Goal: Task Accomplishment & Management: Manage account settings

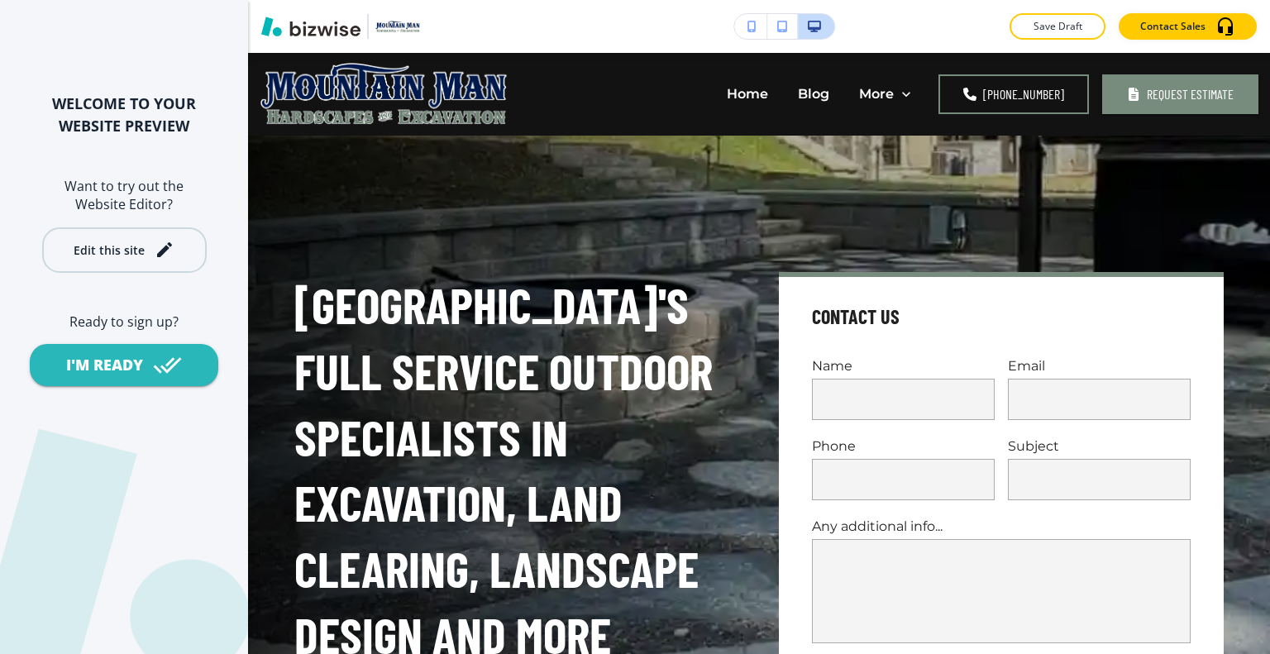
click at [132, 245] on div "Edit this site" at bounding box center [109, 250] width 71 height 12
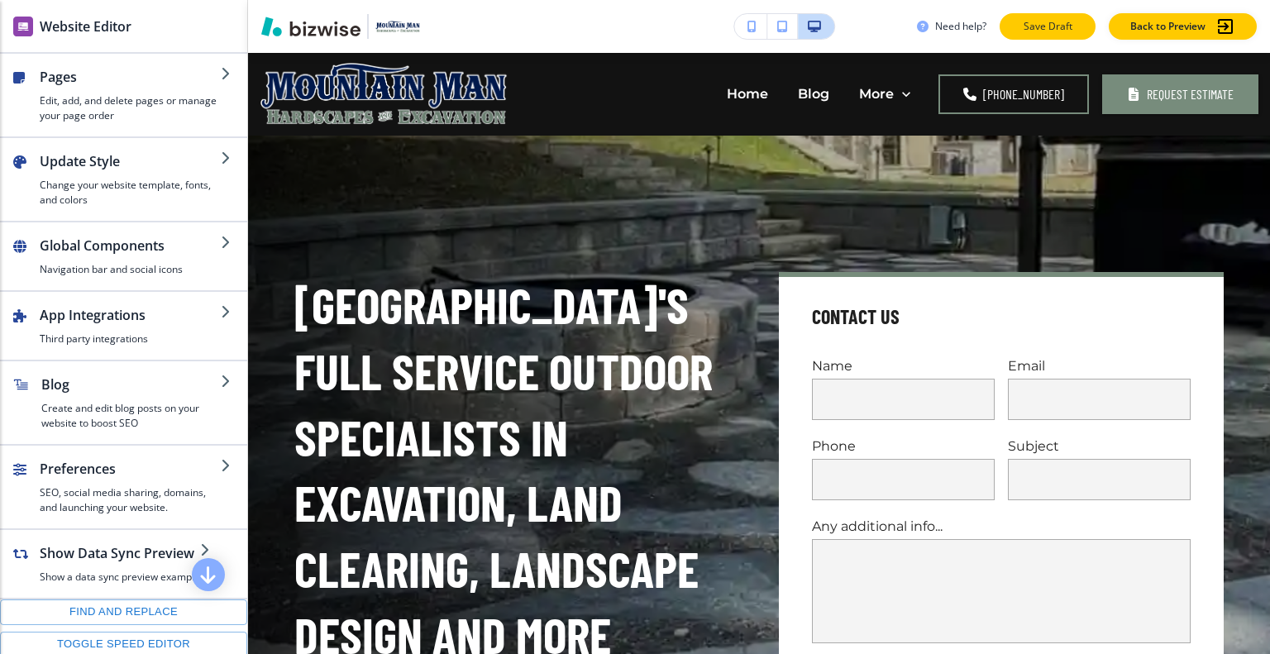
click at [1052, 28] on p "Save Draft" at bounding box center [1047, 26] width 53 height 15
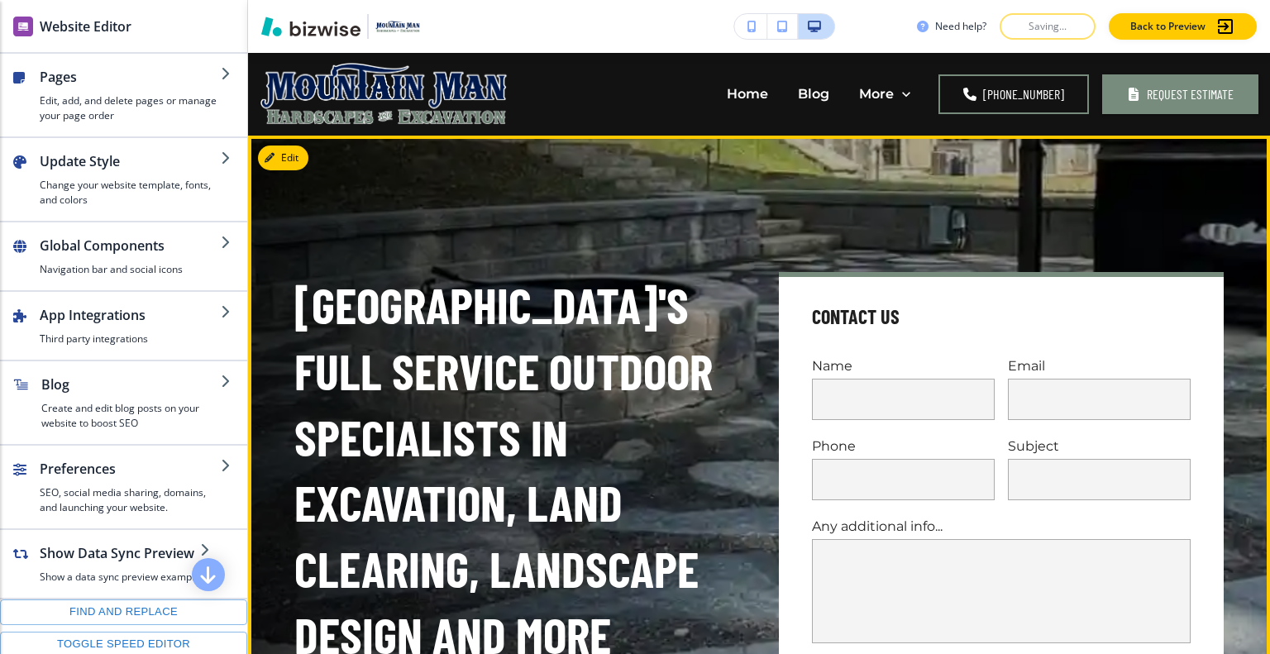
scroll to position [331, 0]
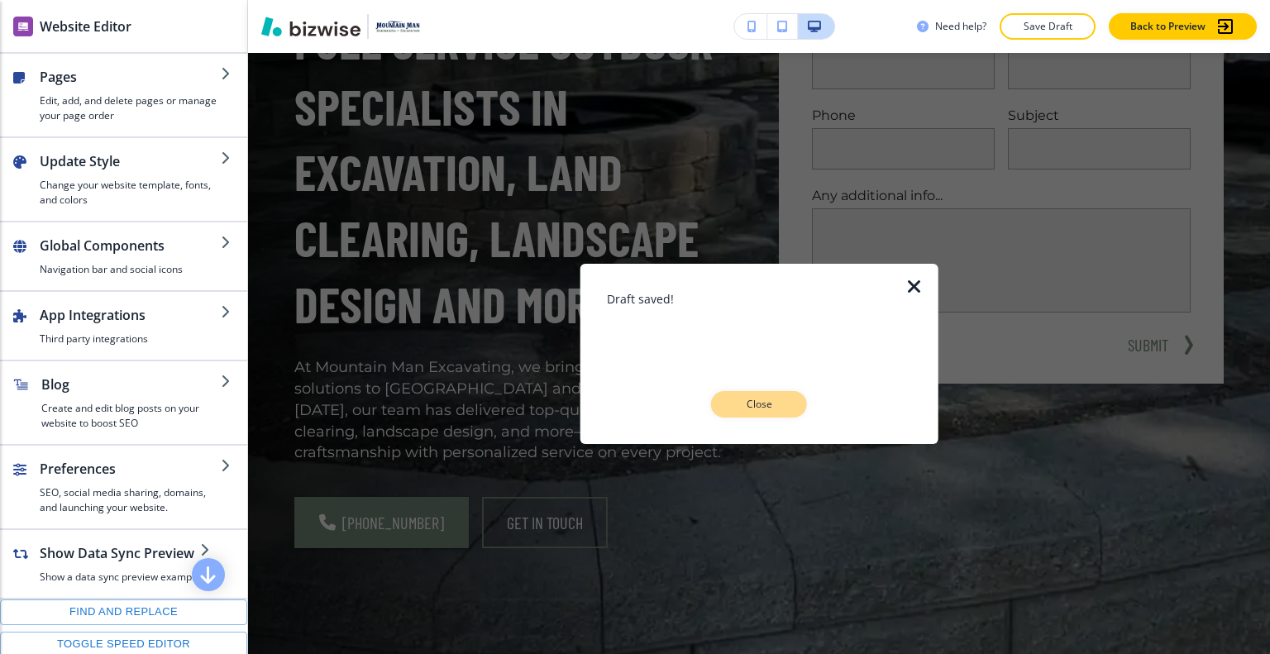
click at [781, 403] on p "Close" at bounding box center [759, 404] width 53 height 15
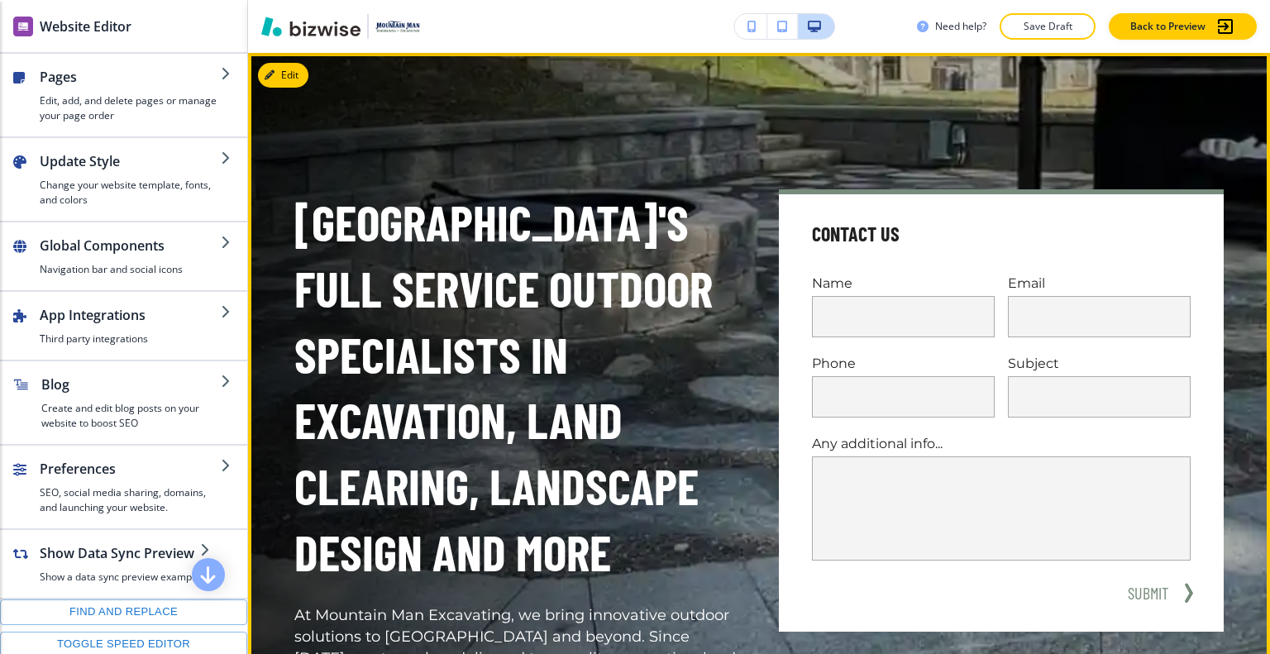
scroll to position [0, 0]
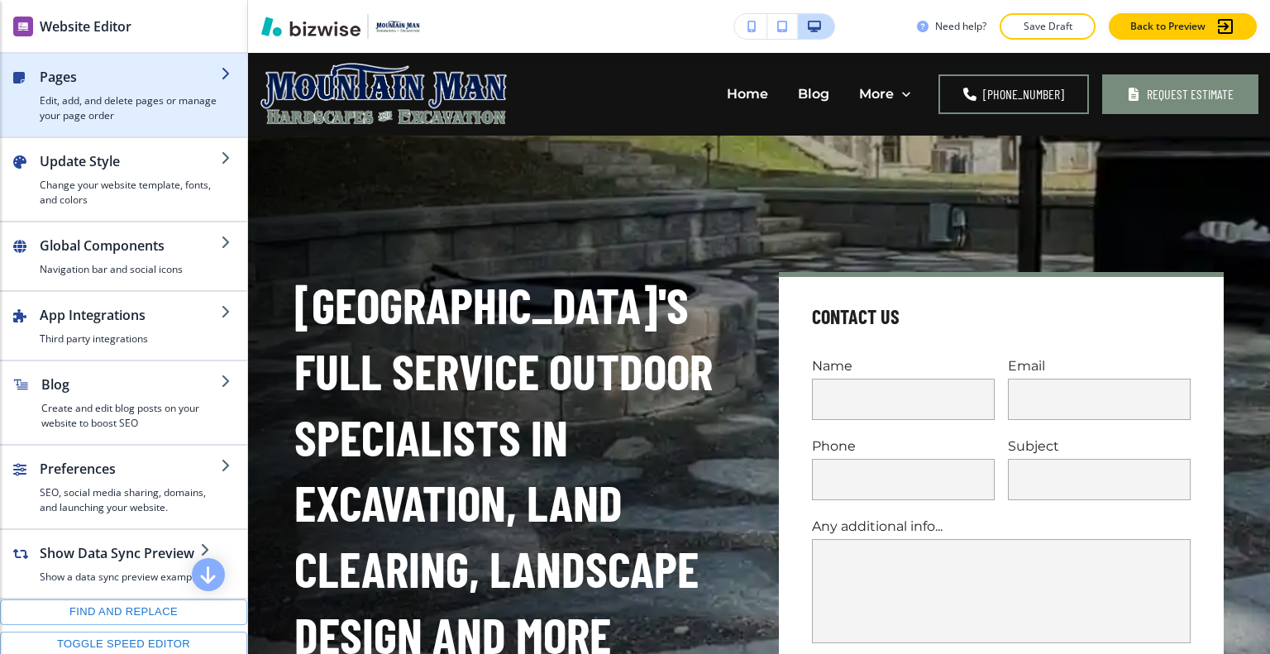
click at [79, 108] on h4 "Edit, add, and delete pages or manage your page order" at bounding box center [130, 108] width 181 height 30
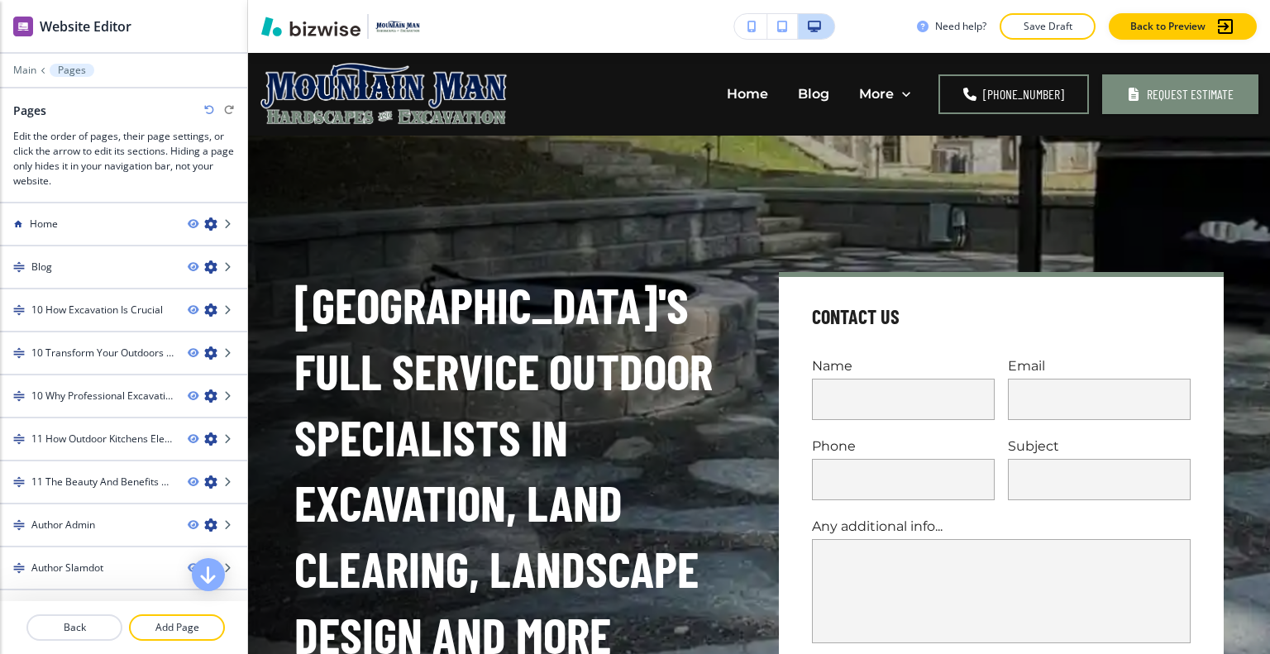
scroll to position [411, 0]
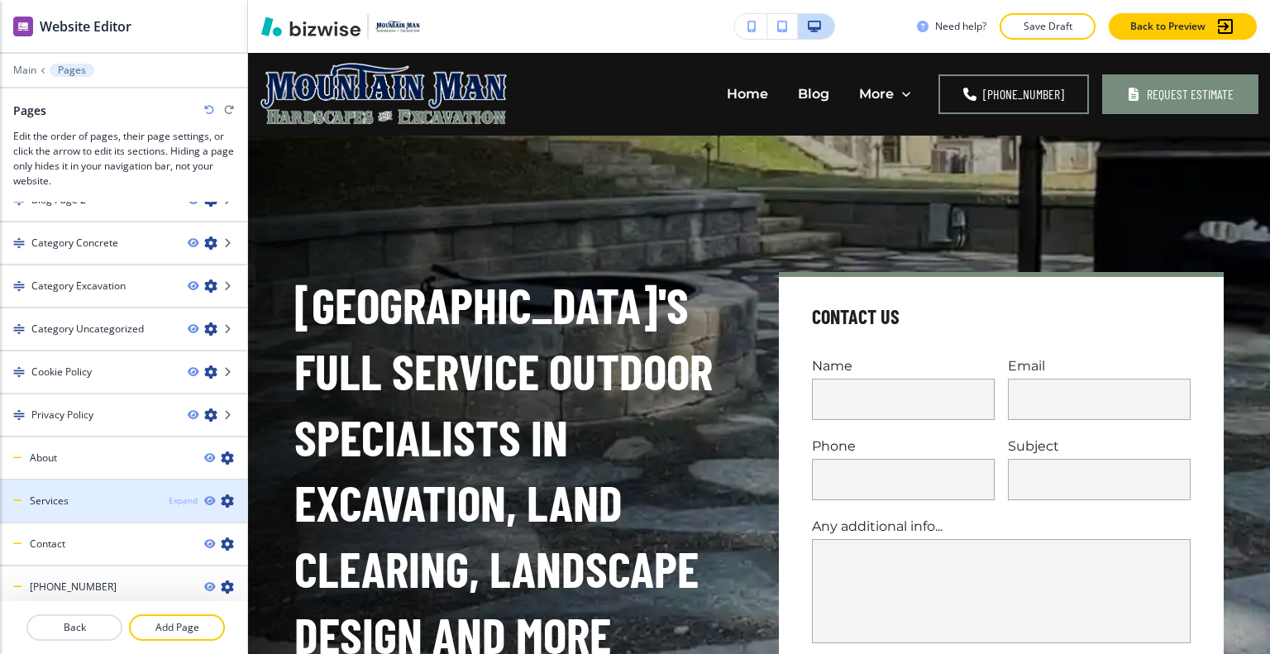
click at [175, 495] on div "Expand" at bounding box center [183, 501] width 29 height 12
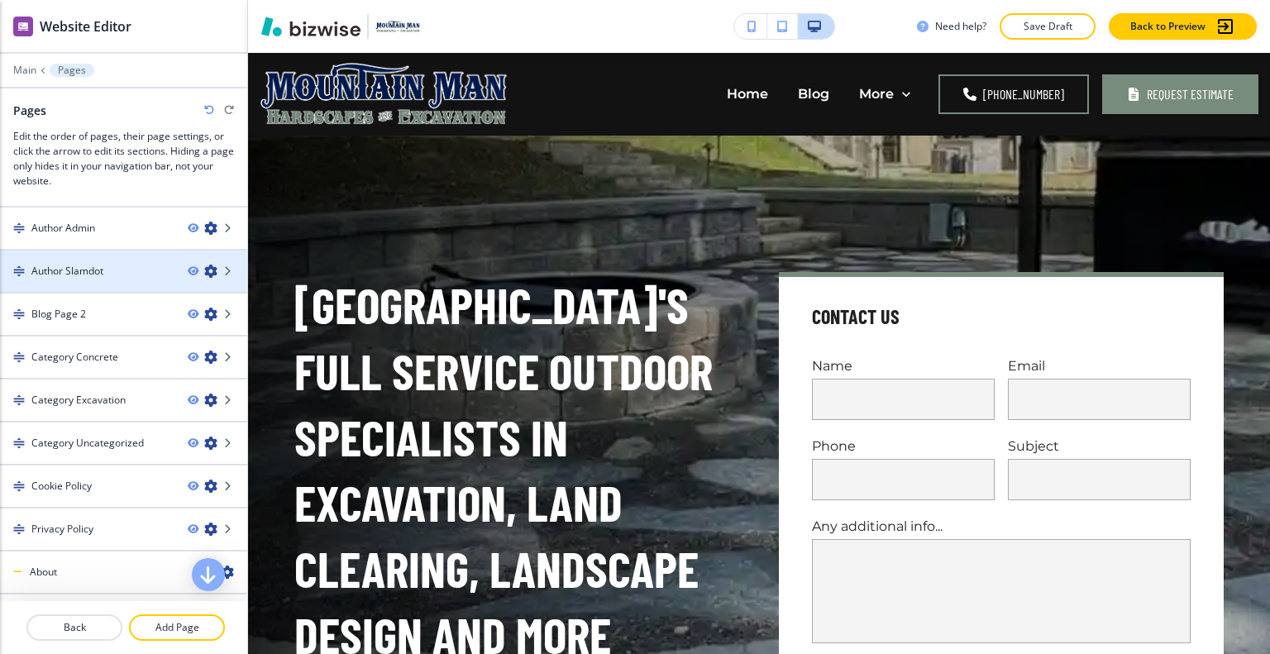
scroll to position [0, 0]
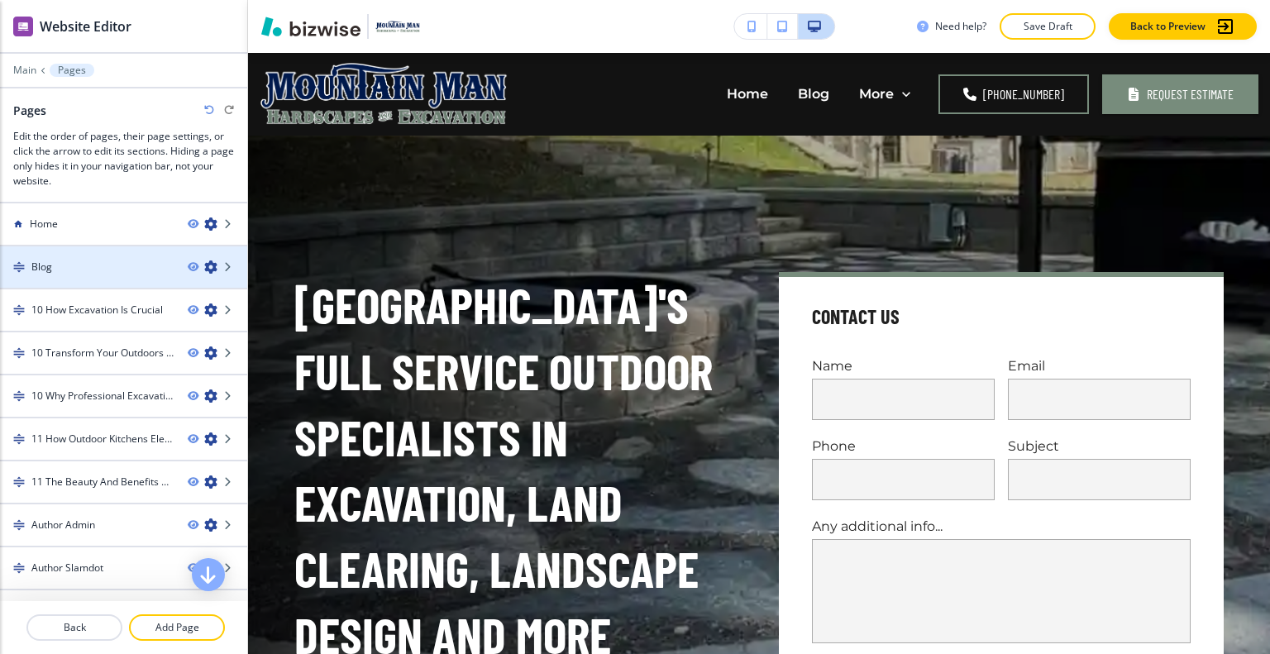
click at [101, 260] on div "Blog" at bounding box center [87, 267] width 175 height 15
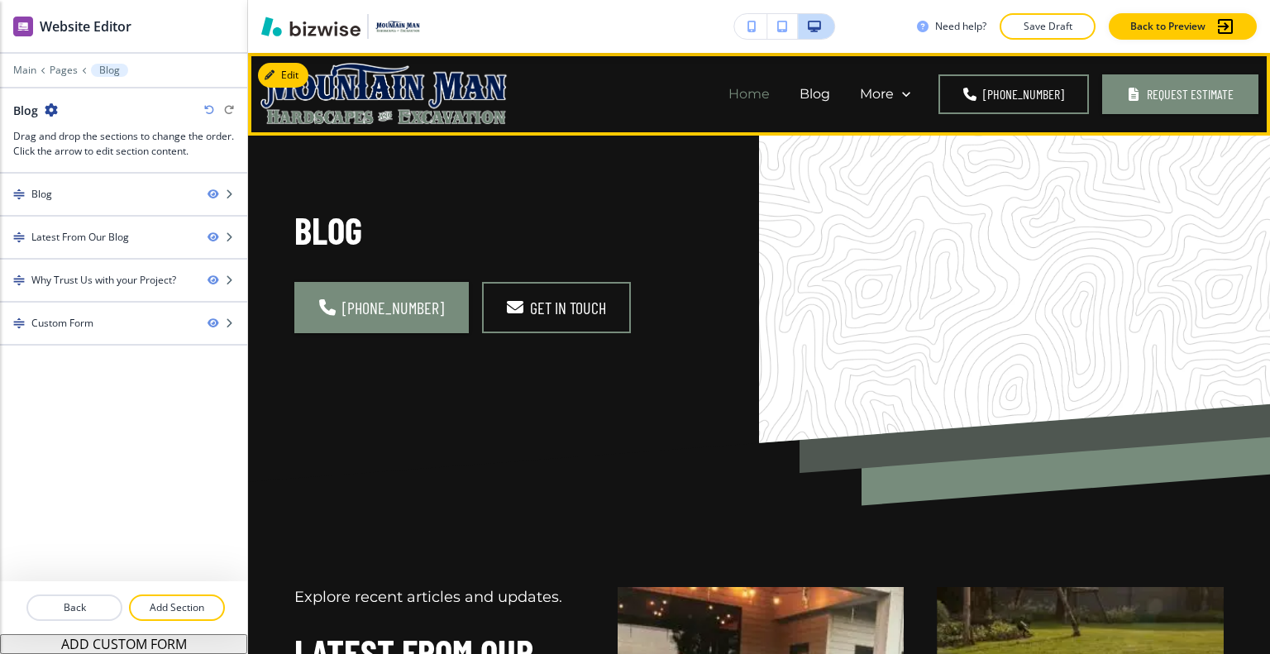
click at [749, 98] on p "Home" at bounding box center [749, 93] width 41 height 19
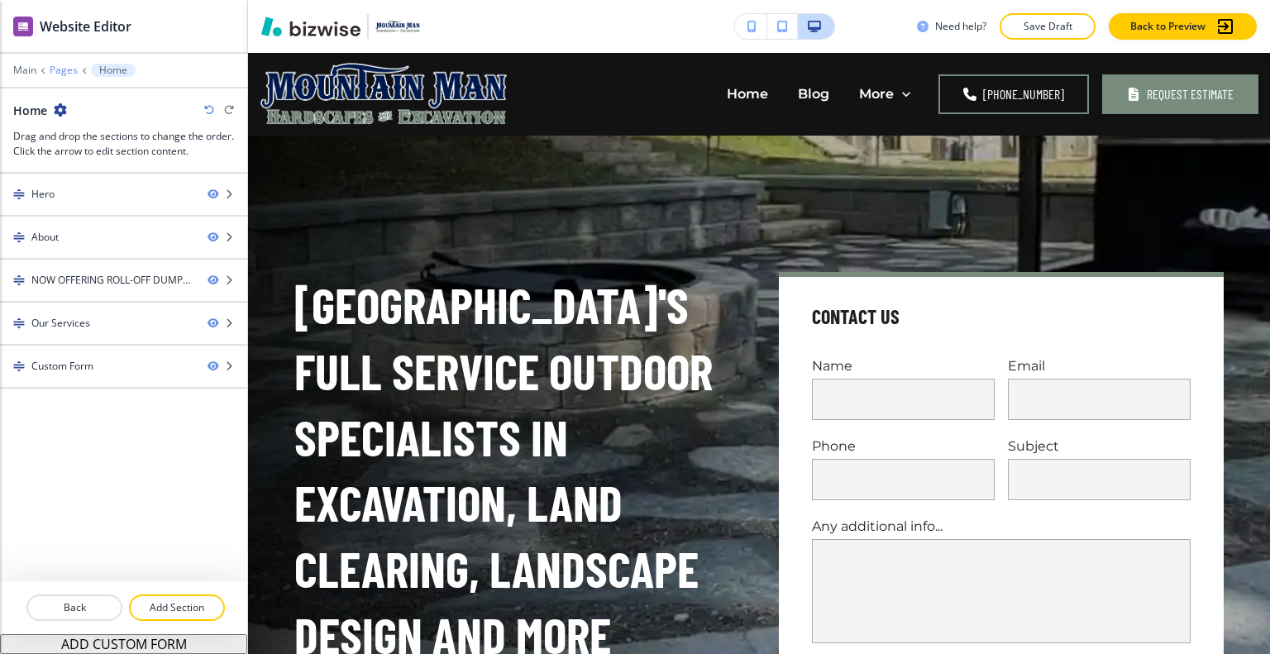
click at [66, 74] on p "Pages" at bounding box center [64, 71] width 28 height 12
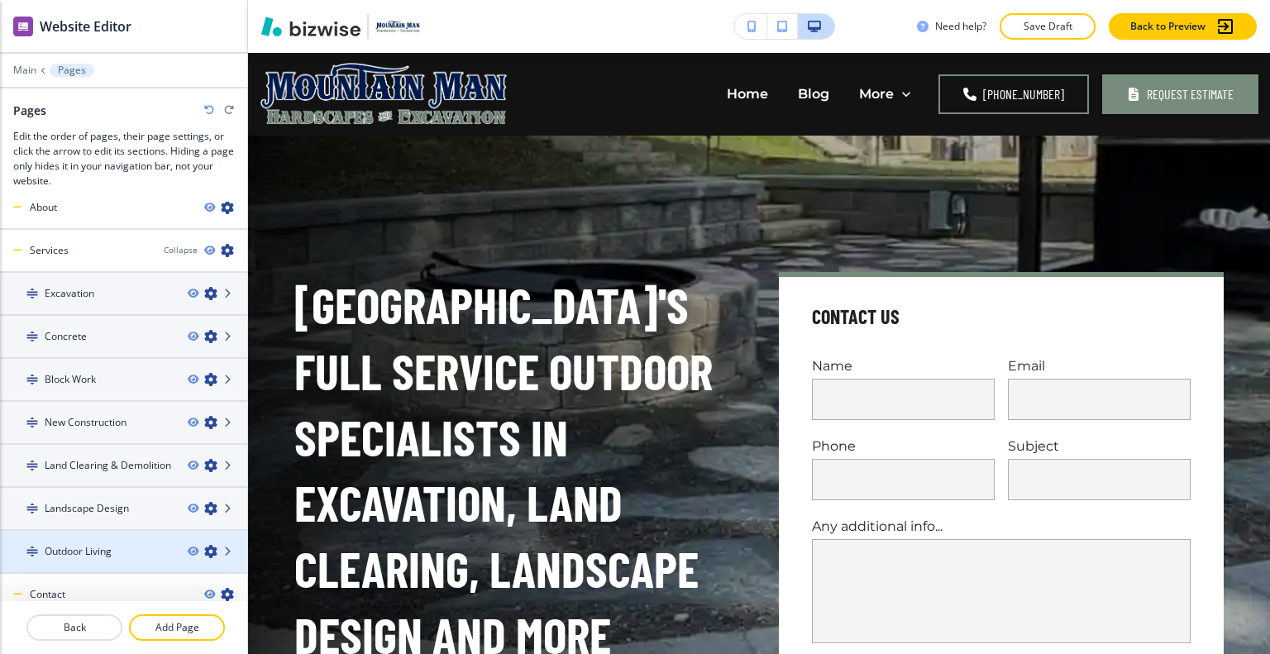
scroll to position [710, 0]
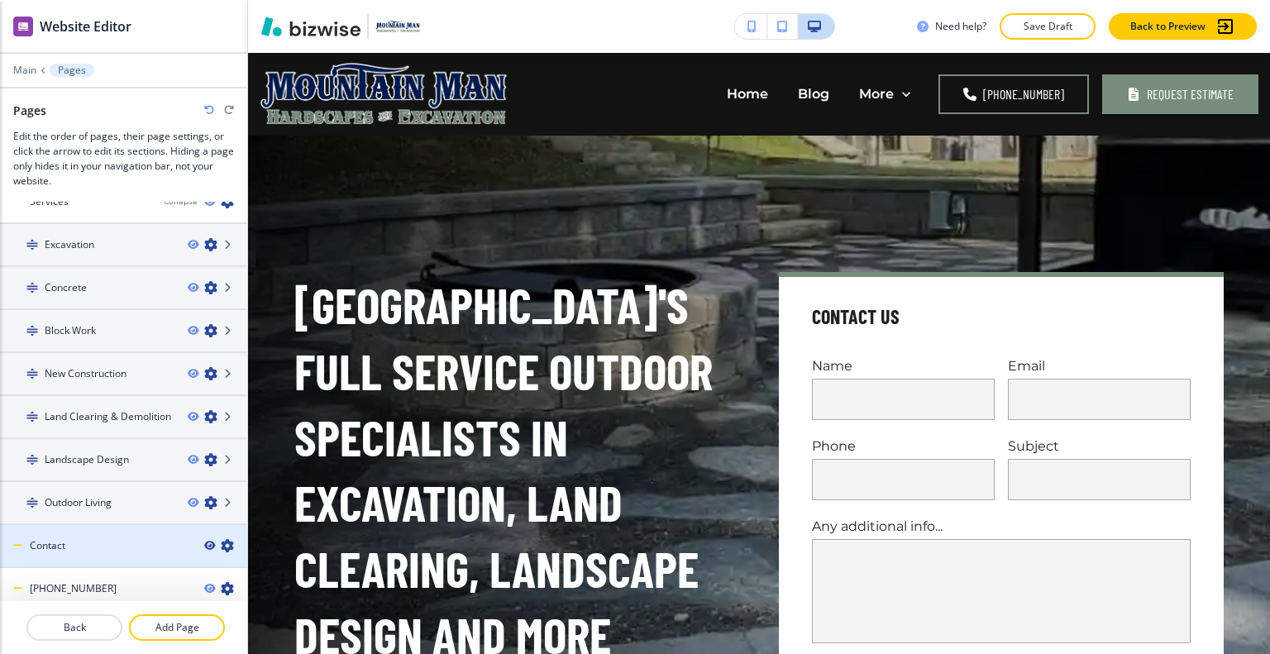
click at [204, 541] on icon "button" at bounding box center [209, 546] width 10 height 10
click at [110, 538] on div "Contact" at bounding box center [95, 545] width 191 height 15
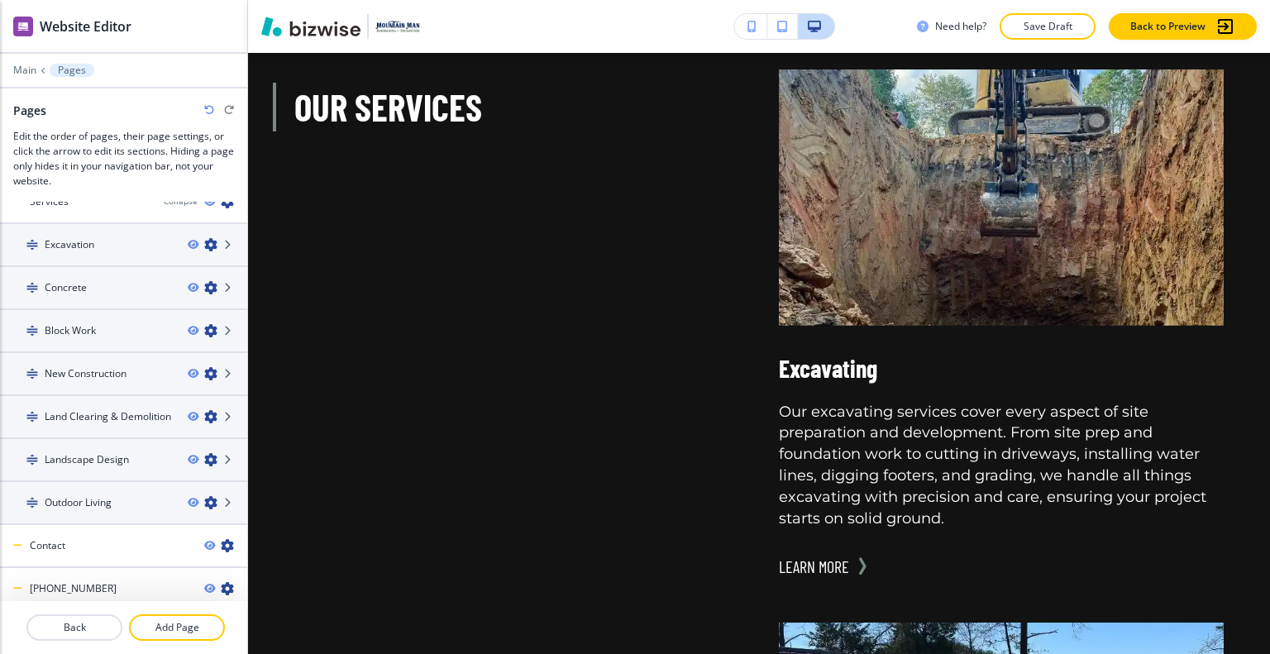
scroll to position [0, 0]
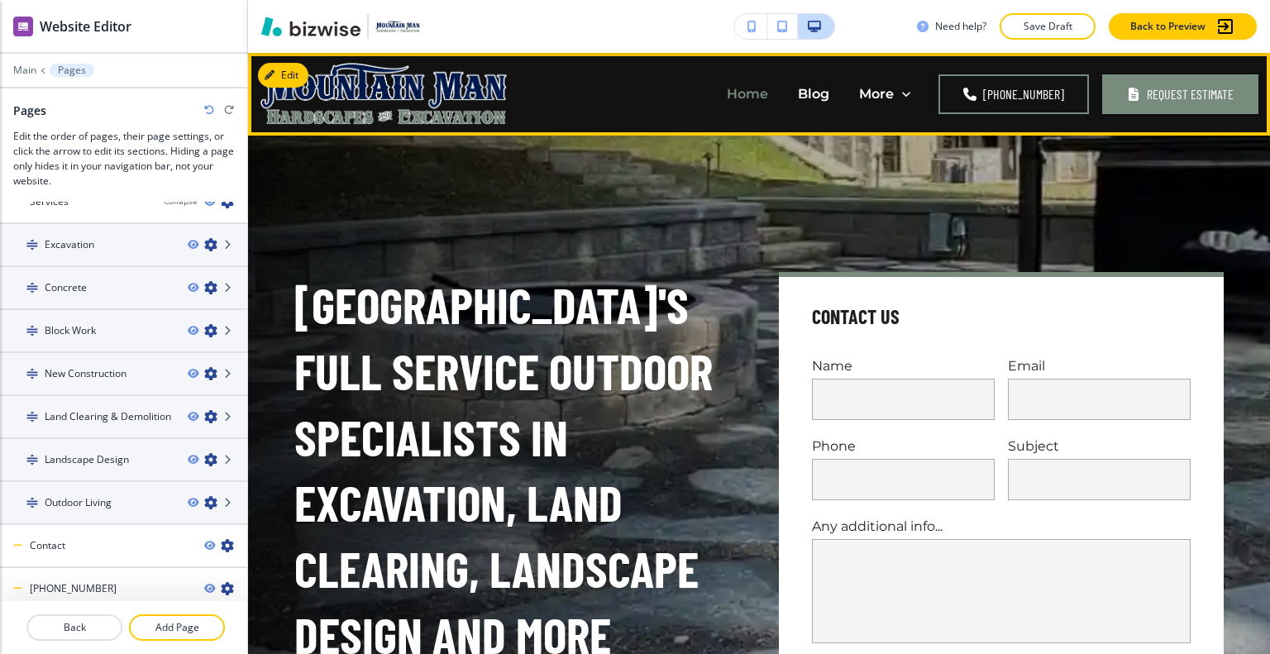
click at [758, 90] on p "Home" at bounding box center [747, 93] width 41 height 19
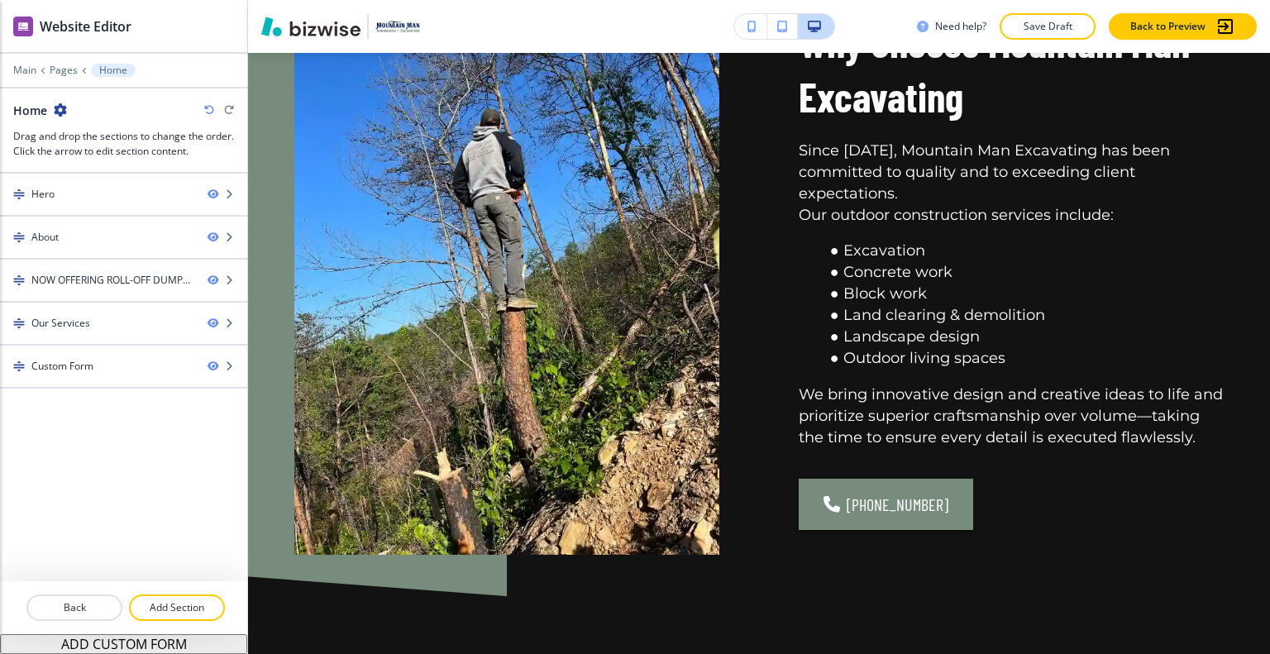
scroll to position [744, 0]
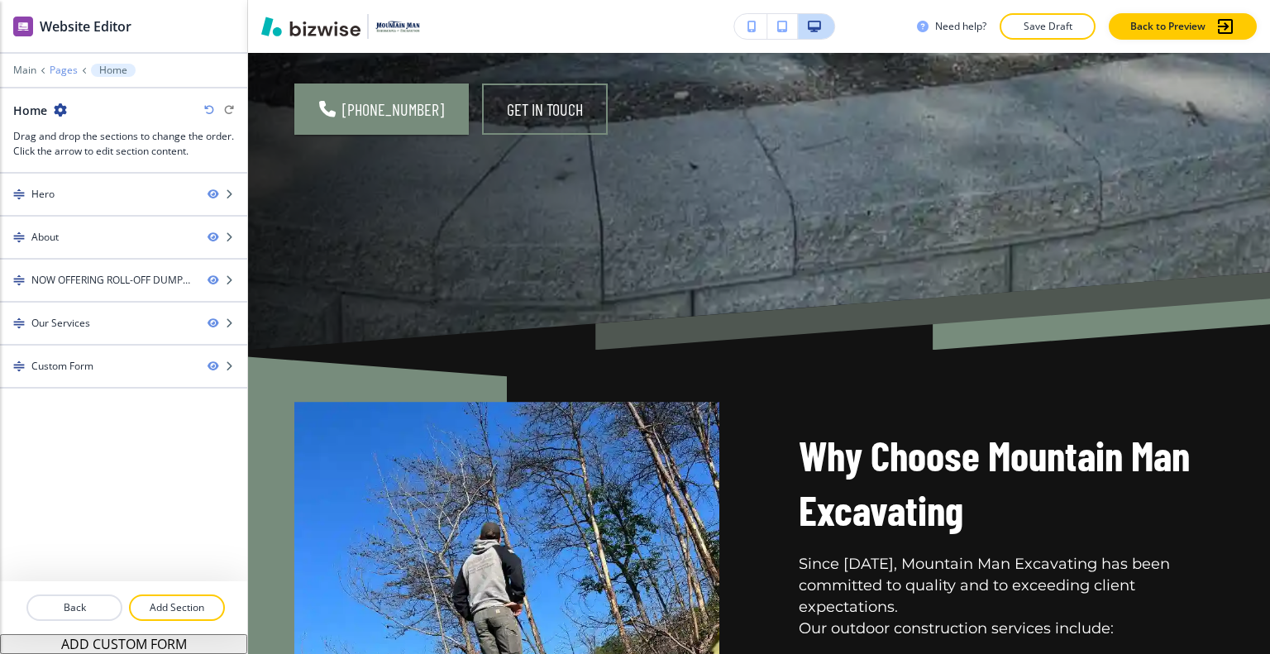
click at [63, 74] on p "Pages" at bounding box center [64, 71] width 28 height 12
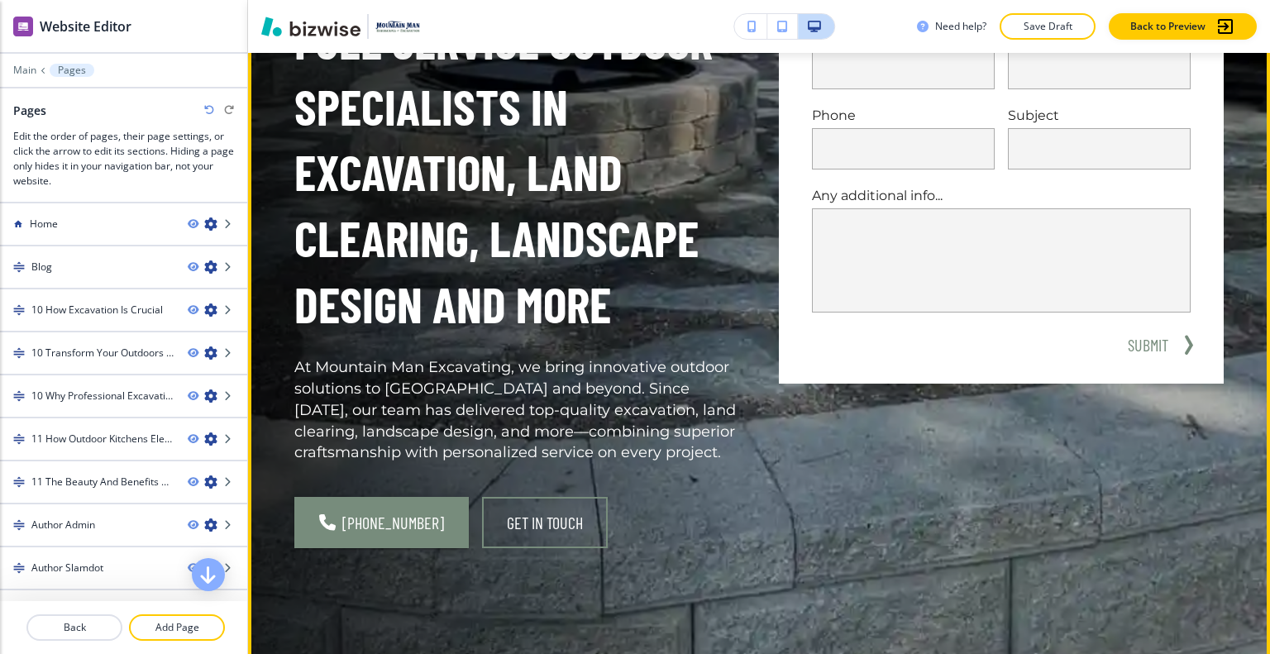
scroll to position [0, 0]
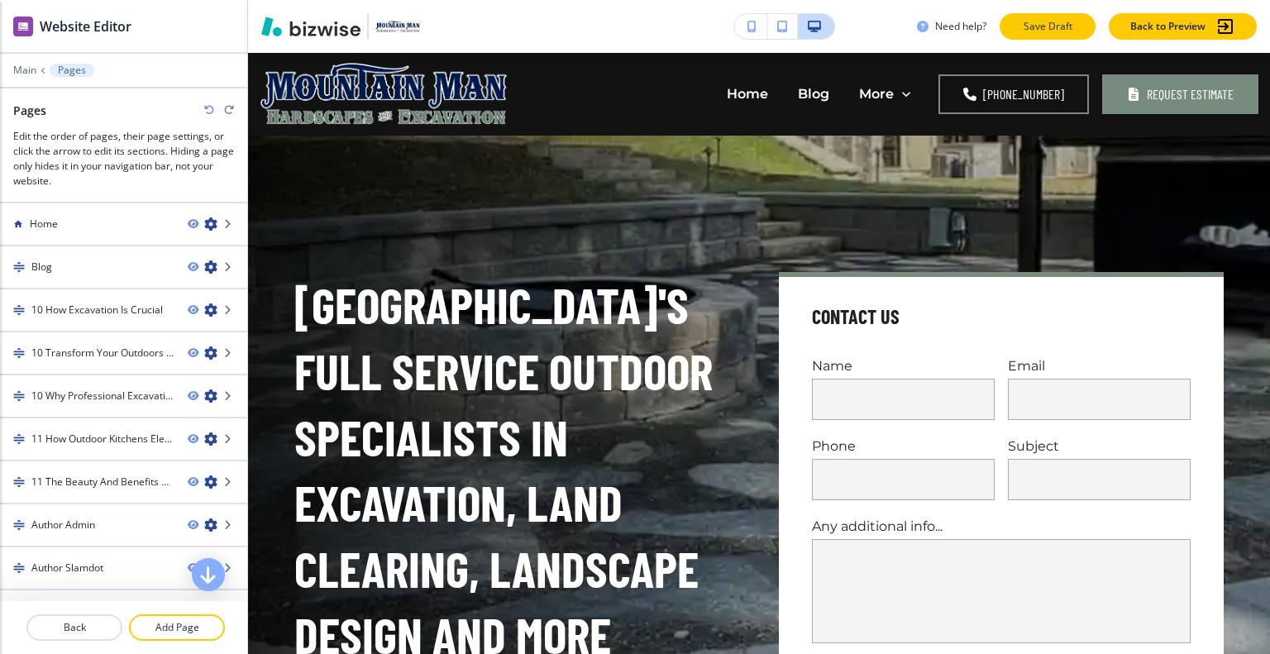
click at [1037, 30] on p "Save Draft" at bounding box center [1047, 26] width 53 height 15
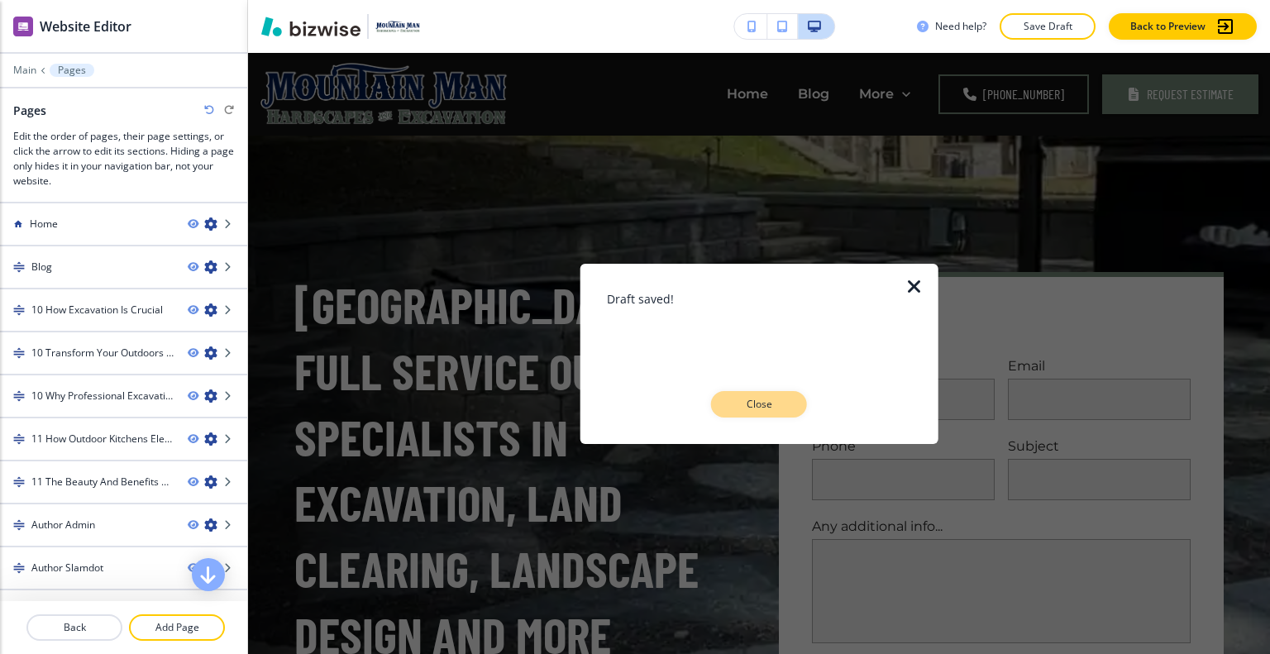
click at [733, 402] on p "Close" at bounding box center [759, 404] width 53 height 15
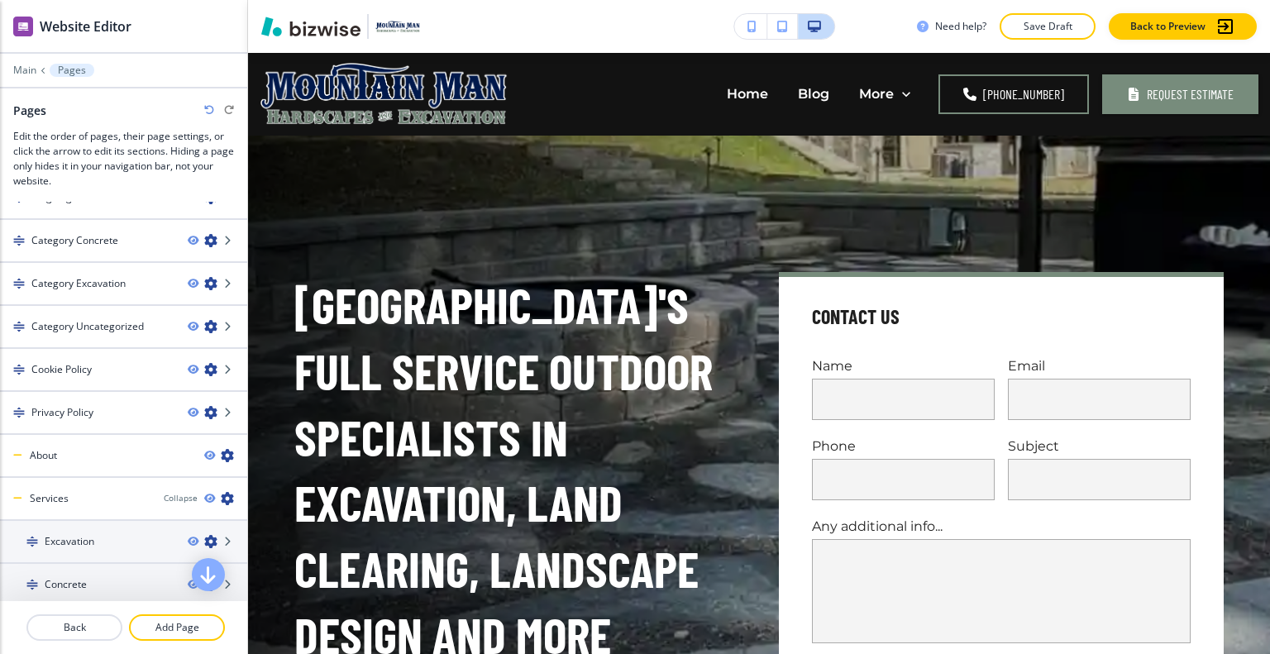
scroll to position [710, 0]
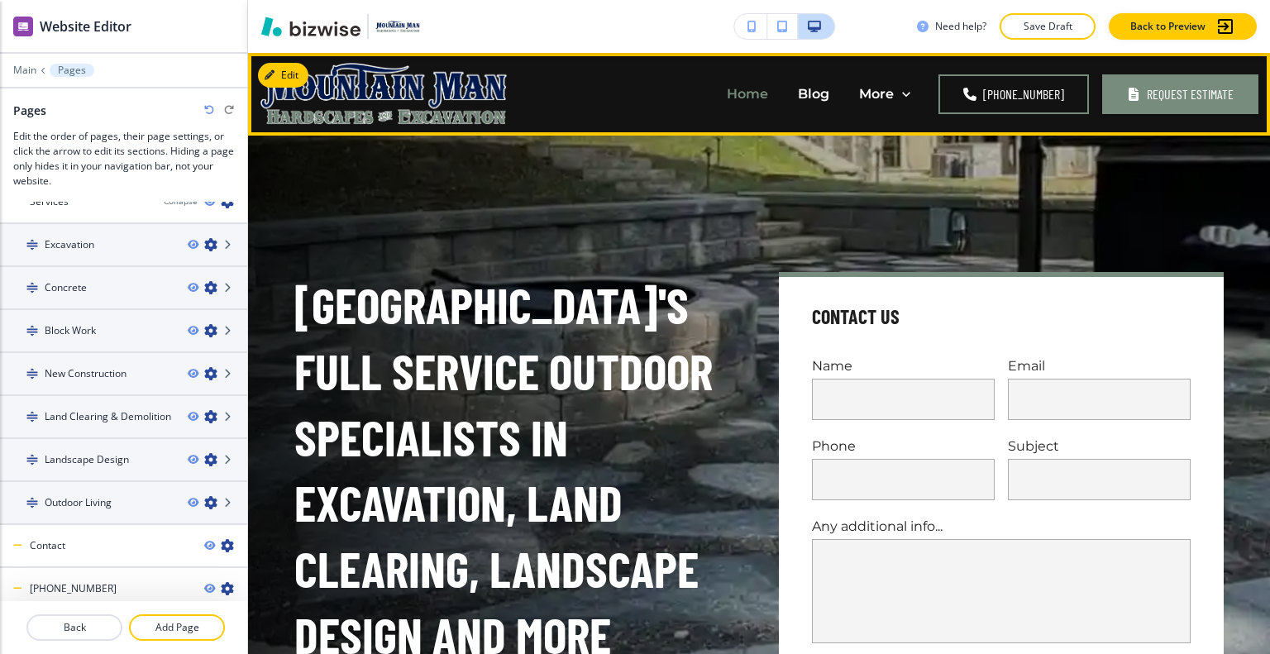
click at [755, 98] on p "Home" at bounding box center [747, 93] width 41 height 19
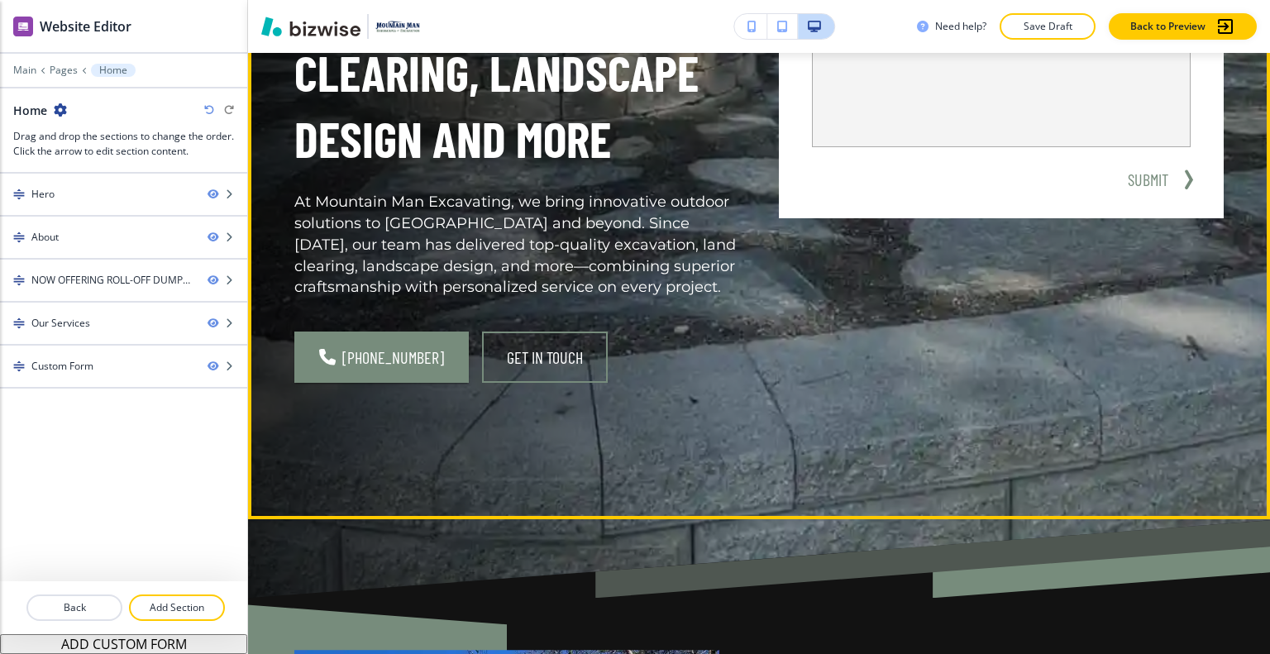
scroll to position [827, 0]
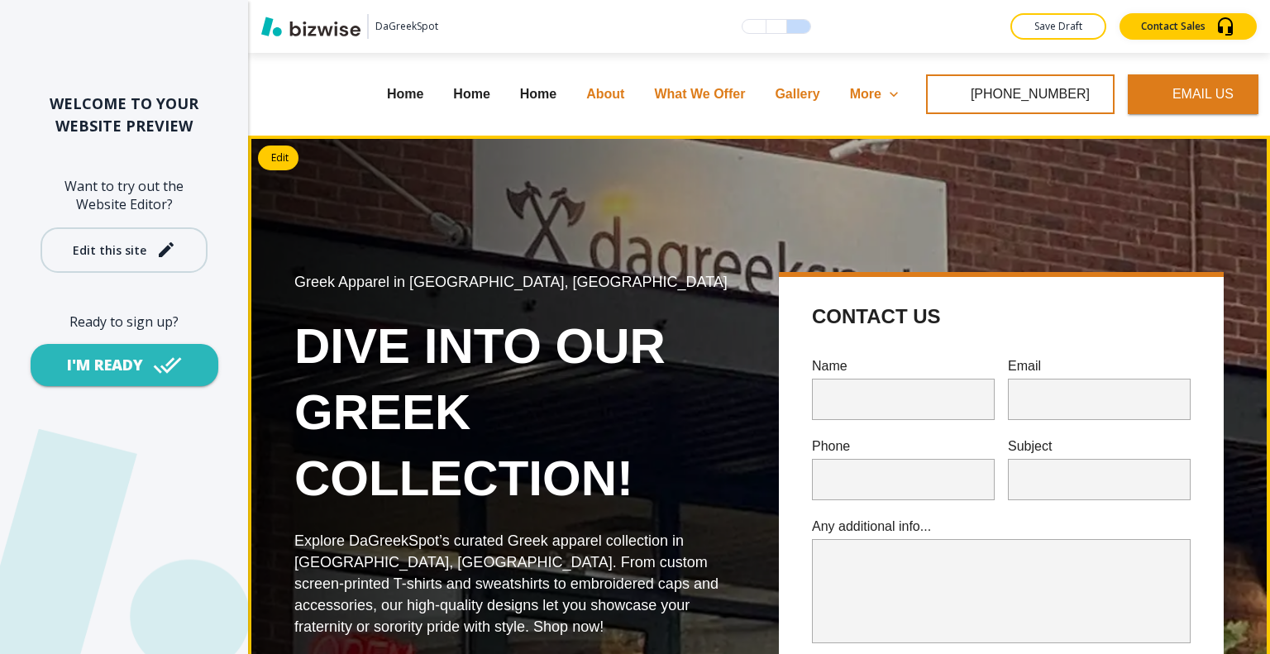
click at [103, 237] on button "Edit this site" at bounding box center [124, 249] width 167 height 45
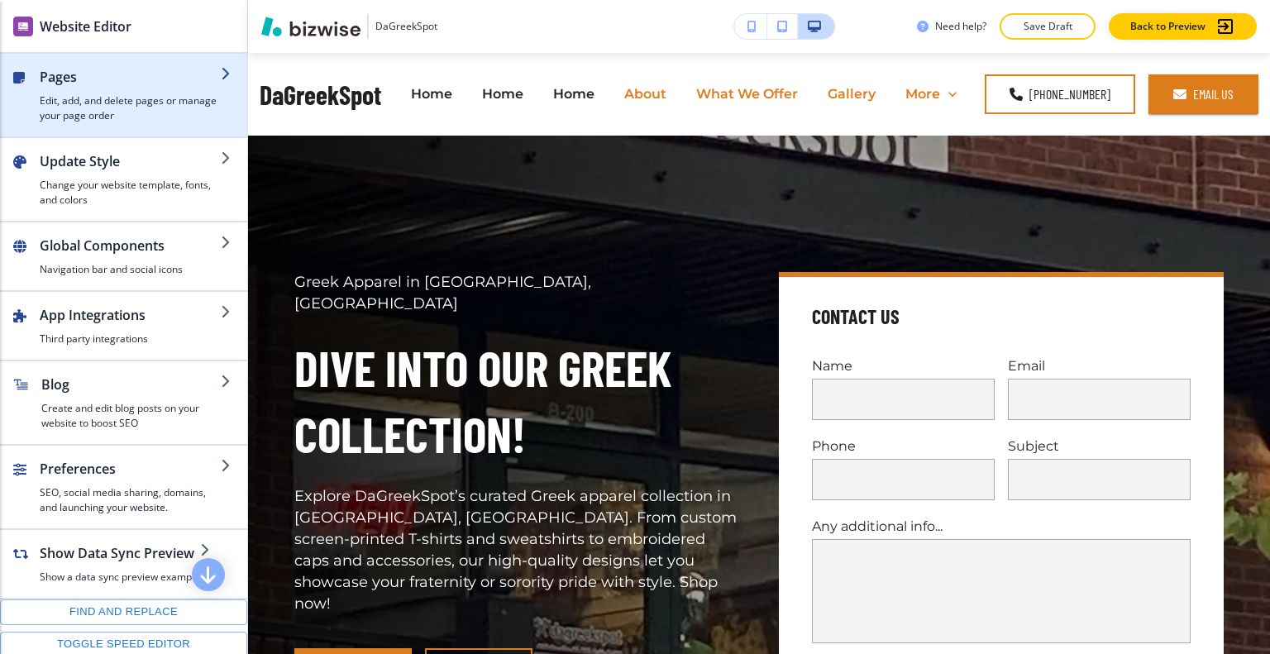
click at [65, 88] on div "button" at bounding box center [130, 90] width 181 height 7
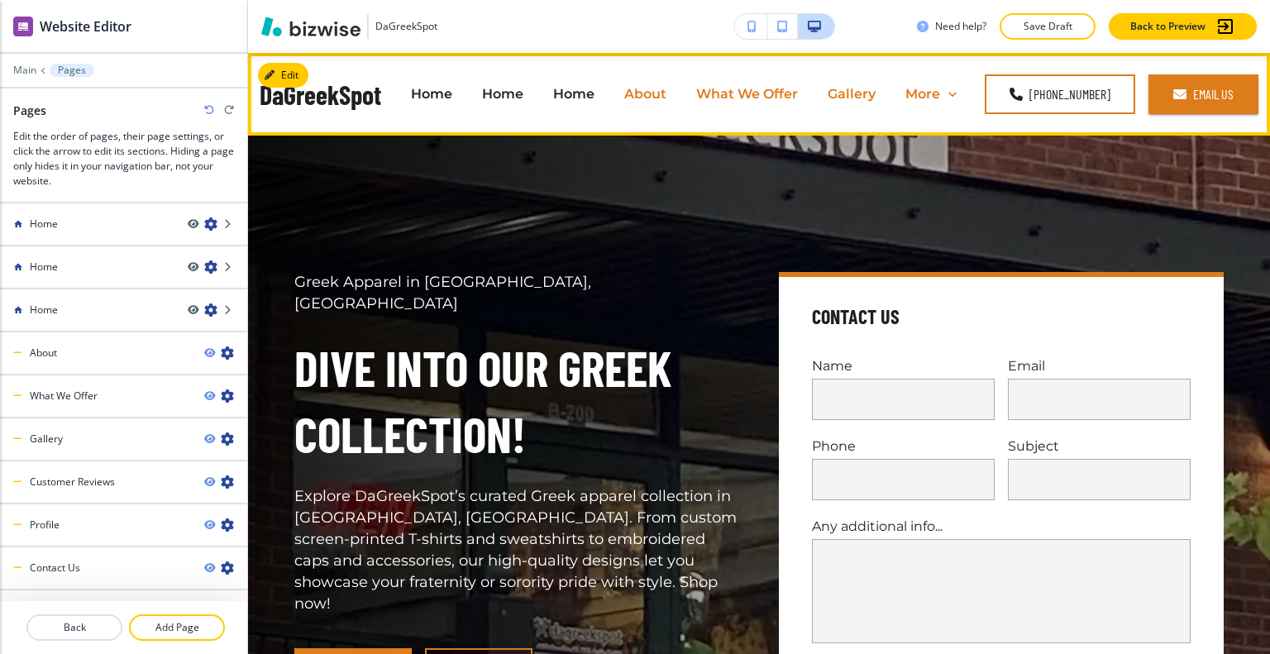
click at [665, 98] on p "About" at bounding box center [645, 93] width 42 height 19
click at [654, 94] on p "About" at bounding box center [645, 93] width 42 height 19
click at [715, 94] on p "What We Offer" at bounding box center [747, 93] width 102 height 19
click at [873, 105] on div "Gallery" at bounding box center [852, 94] width 78 height 66
